Goal: Complete application form

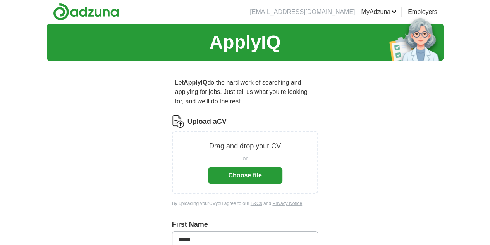
click at [213, 167] on button "Choose file" at bounding box center [245, 175] width 74 height 16
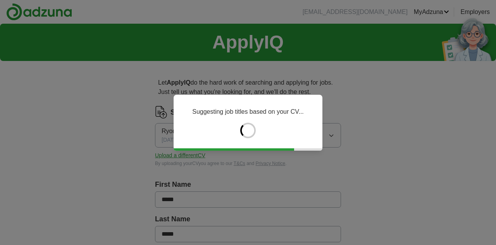
drag, startPoint x: 121, startPoint y: 170, endPoint x: 362, endPoint y: 209, distance: 244.5
click at [362, 209] on div "Suggesting job titles based on your CV..." at bounding box center [248, 122] width 496 height 245
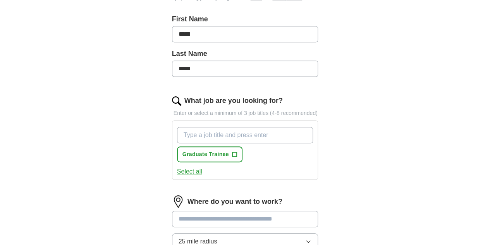
scroll to position [213, 0]
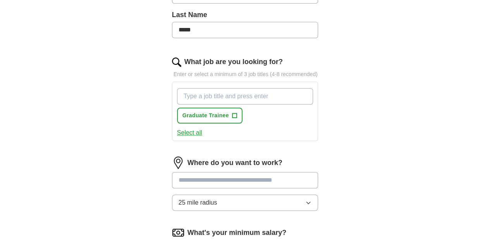
click at [264, 88] on input "What job are you looking for?" at bounding box center [245, 96] width 136 height 16
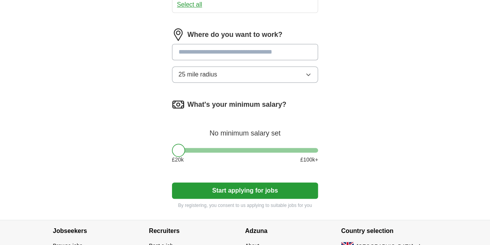
scroll to position [330, 0]
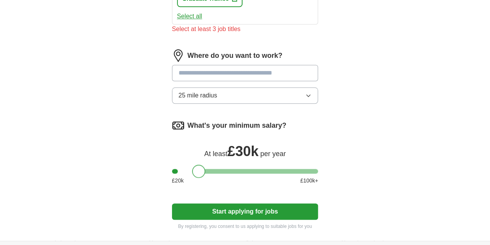
drag, startPoint x: 167, startPoint y: 155, endPoint x: 188, endPoint y: 156, distance: 20.2
click at [192, 164] on div at bounding box center [198, 170] width 13 height 13
click at [223, 65] on input at bounding box center [245, 73] width 147 height 16
type input "******"
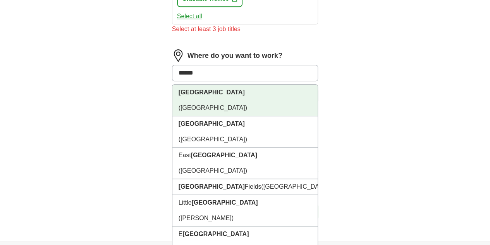
click at [209, 85] on li "London (UK)" at bounding box center [246, 100] width 146 height 31
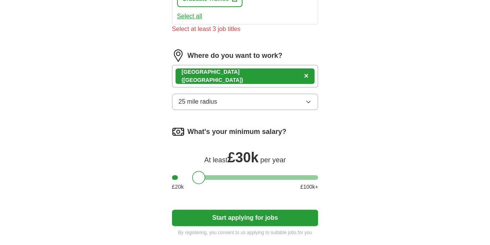
click at [208, 94] on button "25 mile radius" at bounding box center [245, 101] width 147 height 16
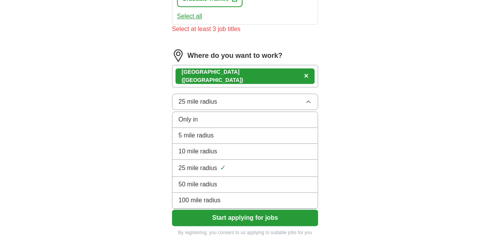
click at [205, 93] on button "25 mile radius" at bounding box center [245, 101] width 147 height 16
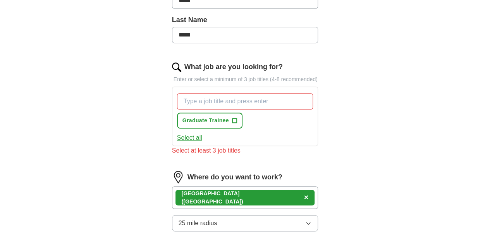
scroll to position [208, 0]
click at [205, 93] on input "What job are you looking for?" at bounding box center [245, 101] width 136 height 16
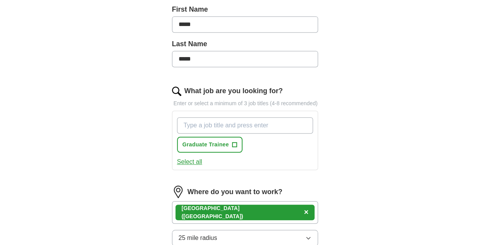
scroll to position [181, 0]
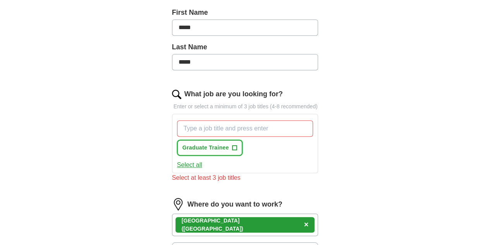
click at [219, 140] on button "Graduate Trainee +" at bounding box center [210, 148] width 66 height 16
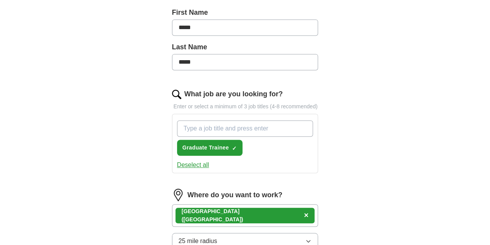
click at [205, 120] on input "What job are you looking for?" at bounding box center [245, 128] width 136 height 16
type input "consultant"
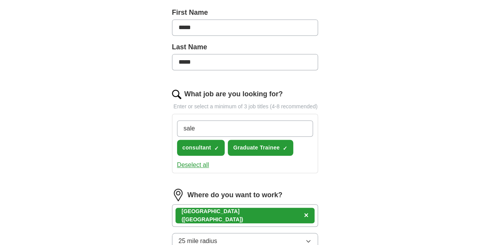
type input "sales"
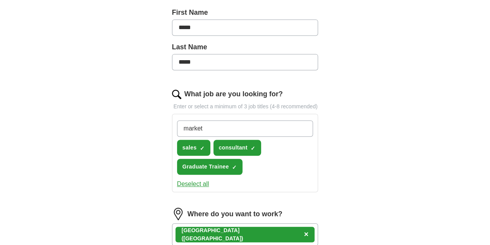
type input "marketing"
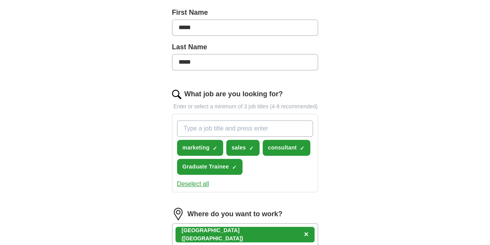
type input "u"
type input "supply chain"
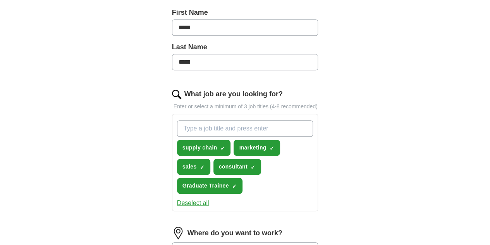
scroll to position [205, 0]
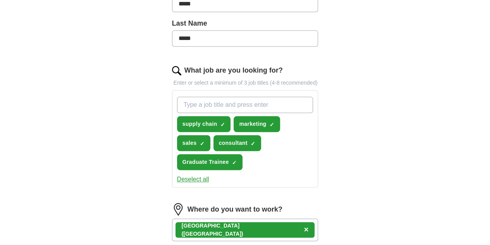
click at [254, 218] on div "London (UK) ×" at bounding box center [245, 229] width 147 height 22
click at [226, 218] on div "London (UK) ×" at bounding box center [245, 229] width 147 height 22
click at [232, 218] on div "London (UK) ×" at bounding box center [245, 229] width 147 height 22
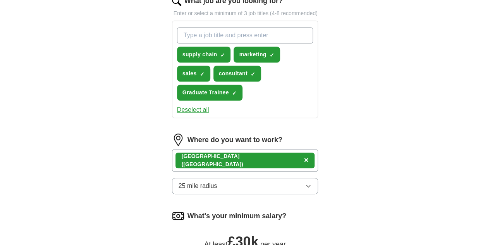
scroll to position [276, 0]
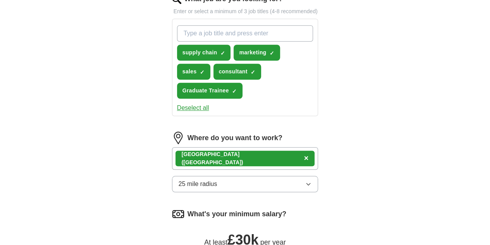
click at [229, 147] on div "London (UK) ×" at bounding box center [245, 158] width 147 height 22
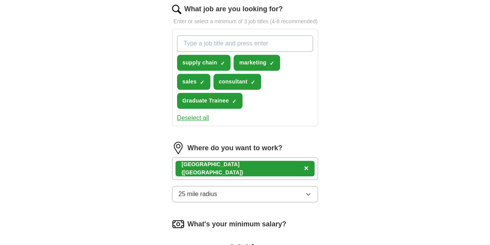
scroll to position [268, 0]
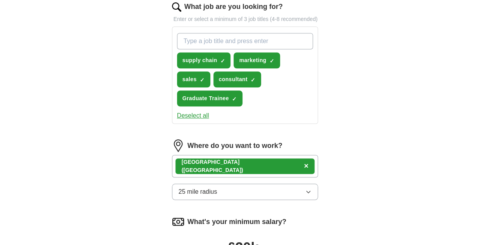
click at [236, 155] on div "London (UK) ×" at bounding box center [245, 166] width 147 height 22
click at [200, 183] on button "25 mile radius" at bounding box center [245, 191] width 147 height 16
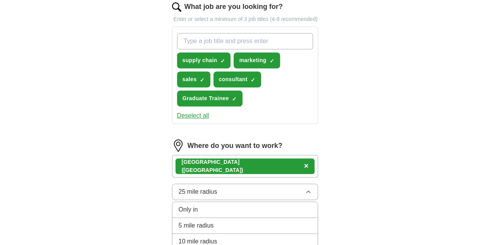
click at [200, 183] on button "25 mile radius" at bounding box center [245, 191] width 147 height 16
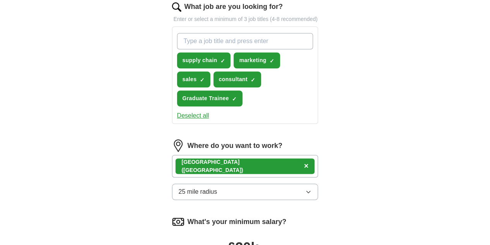
click at [242, 155] on div "London (UK) ×" at bounding box center [245, 166] width 147 height 22
click at [176, 158] on div "London (UK) ×" at bounding box center [246, 166] width 140 height 16
click at [184, 159] on strong "[GEOGRAPHIC_DATA]" at bounding box center [211, 162] width 58 height 6
click at [238, 155] on div "London (UK) ×" at bounding box center [245, 166] width 147 height 22
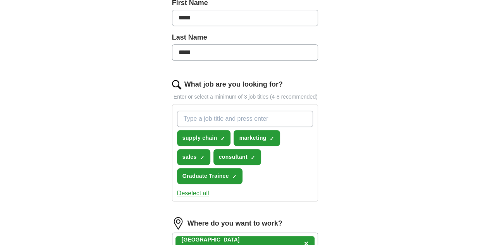
scroll to position [196, 0]
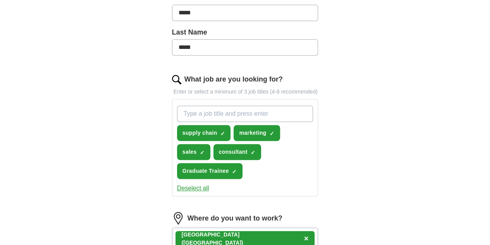
click at [216, 105] on input "What job are you looking for?" at bounding box center [245, 113] width 136 height 16
type input "logistics"
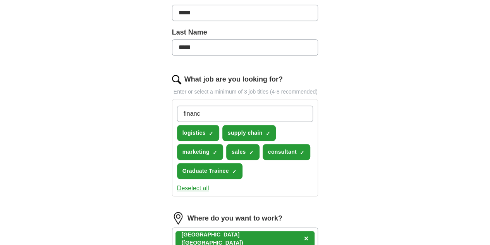
type input "finance"
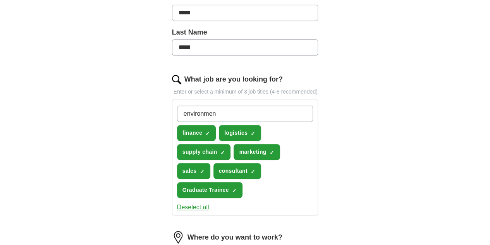
type input "environment"
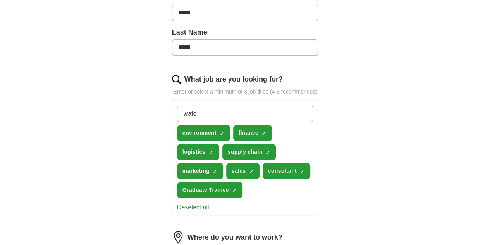
type input "water"
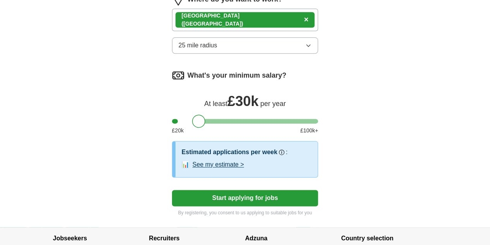
scroll to position [429, 0]
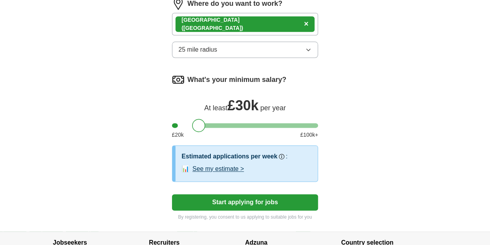
click at [196, 164] on button "See my estimate >" at bounding box center [219, 168] width 52 height 9
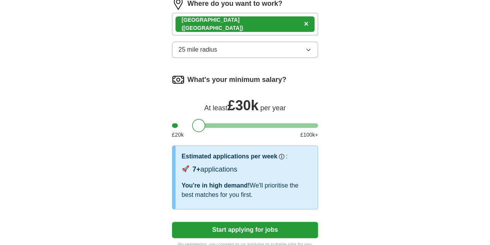
click at [243, 221] on button "Start applying for jobs" at bounding box center [245, 229] width 147 height 16
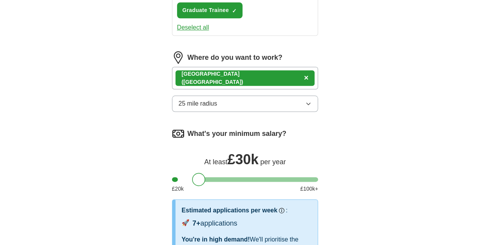
select select "**"
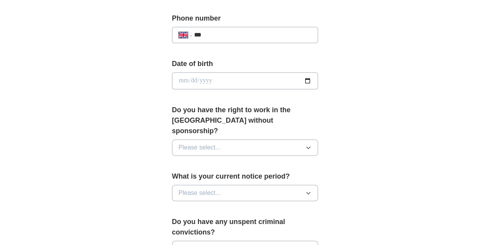
scroll to position [116, 0]
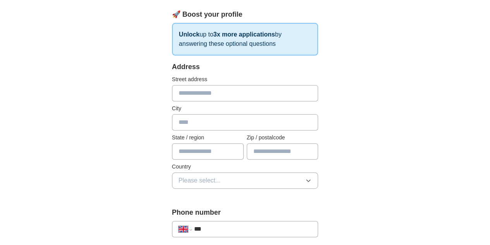
click at [250, 102] on div "Address Street address City State / region Zip / postalcode Country Please sele…" at bounding box center [245, 130] width 147 height 136
click at [250, 98] on input "text" at bounding box center [245, 93] width 147 height 16
type input "**********"
click at [256, 126] on input "text" at bounding box center [245, 122] width 147 height 16
type input "******"
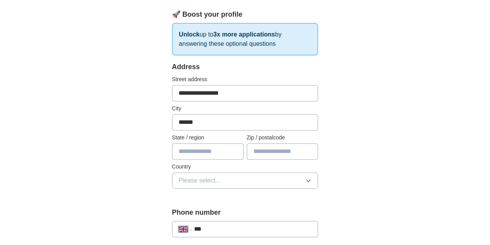
click at [178, 154] on input "text" at bounding box center [208, 151] width 72 height 16
click at [262, 147] on input "text" at bounding box center [283, 151] width 72 height 16
type input "*******"
click at [220, 177] on button "Please select..." at bounding box center [245, 180] width 147 height 16
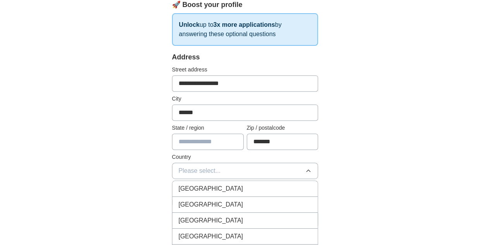
scroll to position [126, 0]
click at [242, 185] on div "[GEOGRAPHIC_DATA]" at bounding box center [245, 187] width 133 height 9
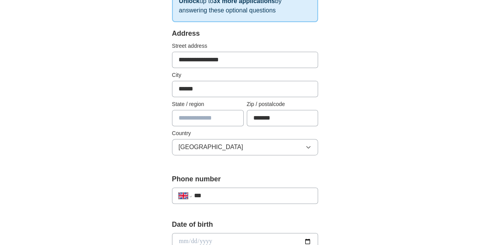
scroll to position [167, 0]
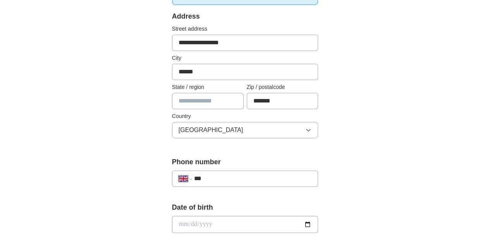
click at [229, 178] on input "***" at bounding box center [253, 178] width 118 height 9
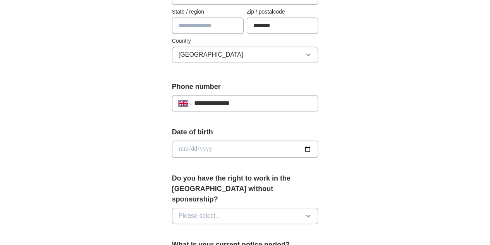
scroll to position [242, 0]
type input "**********"
click at [235, 147] on input "date" at bounding box center [245, 148] width 147 height 17
type input "**********"
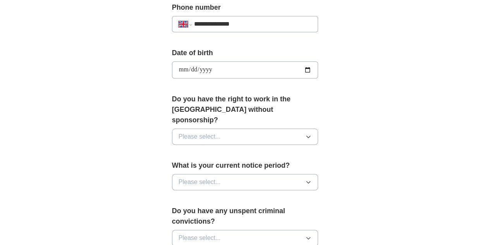
scroll to position [322, 0]
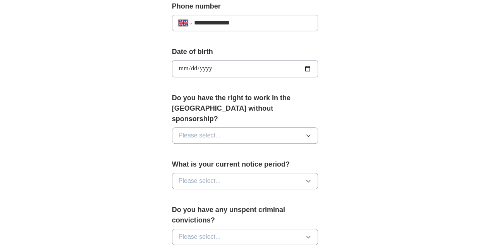
click at [220, 127] on button "Please select..." at bounding box center [245, 135] width 147 height 16
click at [233, 148] on div "Yes" at bounding box center [245, 152] width 133 height 9
click at [240, 173] on button "Please select..." at bounding box center [245, 181] width 147 height 16
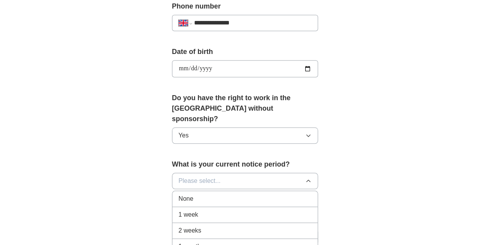
click at [223, 194] on div "None" at bounding box center [245, 198] width 133 height 9
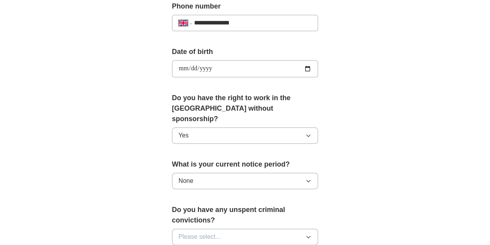
scroll to position [400, 0]
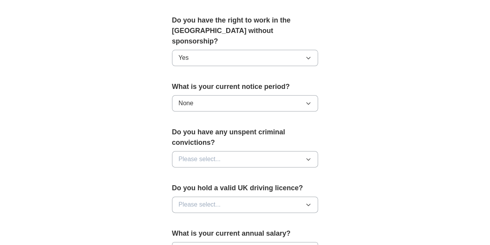
click at [204, 151] on button "Please select..." at bounding box center [245, 159] width 147 height 16
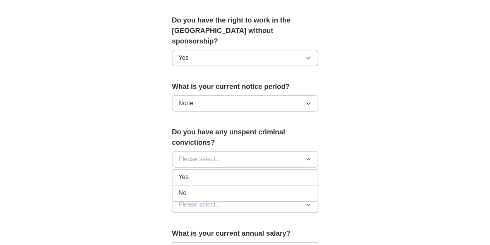
click at [204, 188] on div "No" at bounding box center [245, 192] width 133 height 9
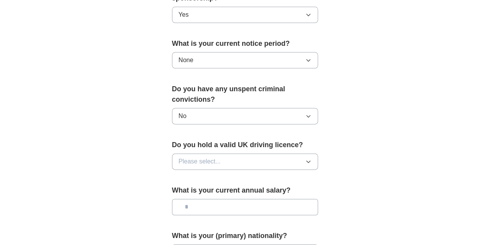
scroll to position [477, 0]
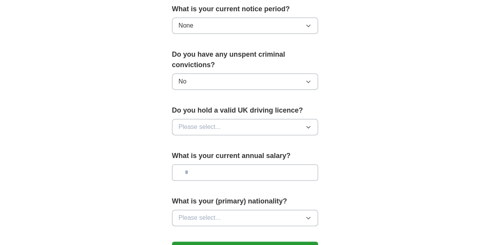
click at [204, 119] on button "Please select..." at bounding box center [245, 127] width 147 height 16
click at [204, 140] on div "Yes" at bounding box center [245, 144] width 133 height 9
click at [225, 164] on input "text" at bounding box center [245, 172] width 147 height 16
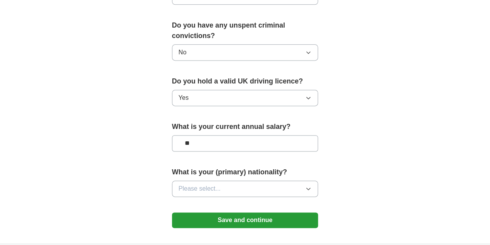
scroll to position [516, 0]
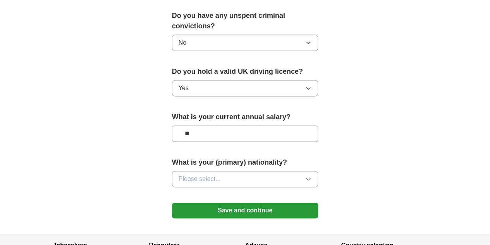
type input "**"
click at [218, 171] on button "Please select..." at bounding box center [245, 179] width 147 height 16
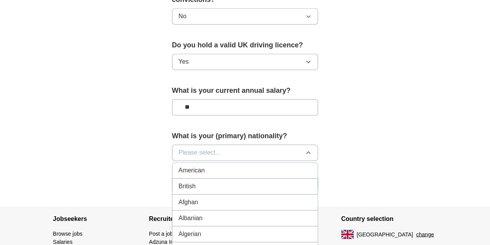
scroll to position [555, 0]
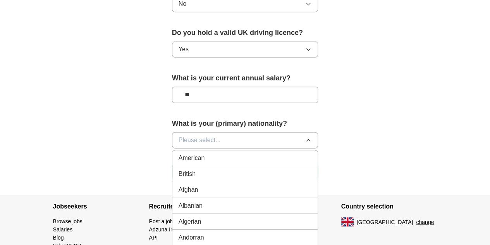
click at [227, 169] on div "British" at bounding box center [245, 173] width 133 height 9
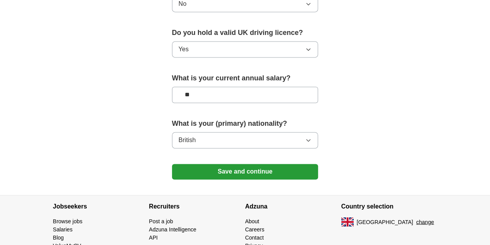
click at [278, 164] on button "Save and continue" at bounding box center [245, 172] width 147 height 16
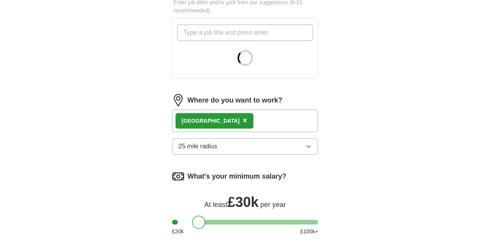
scroll to position [233, 0]
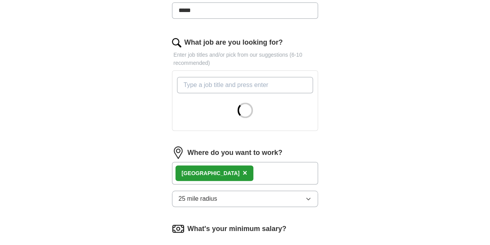
click at [230, 162] on div "London ×" at bounding box center [245, 173] width 147 height 22
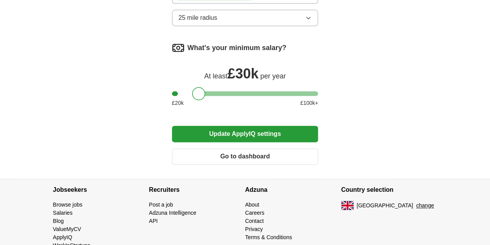
click at [260, 148] on button "Go to dashboard" at bounding box center [245, 156] width 147 height 16
